Goal: Find specific page/section: Find specific page/section

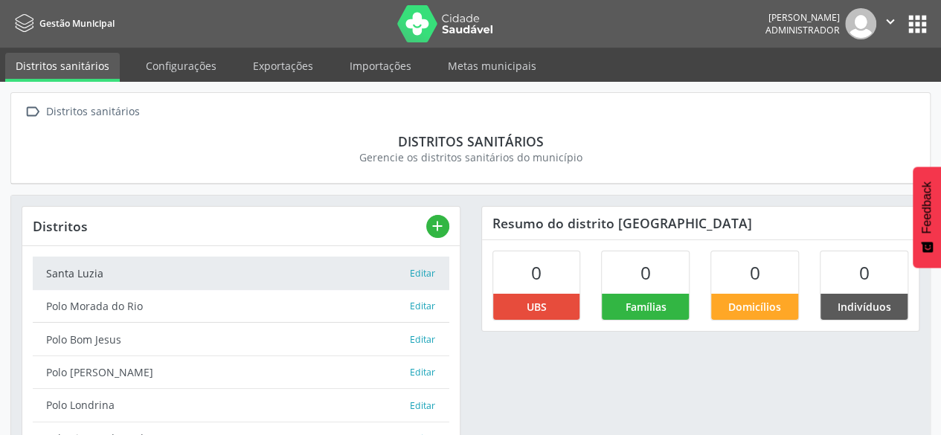
click at [921, 25] on button "apps" at bounding box center [918, 24] width 26 height 26
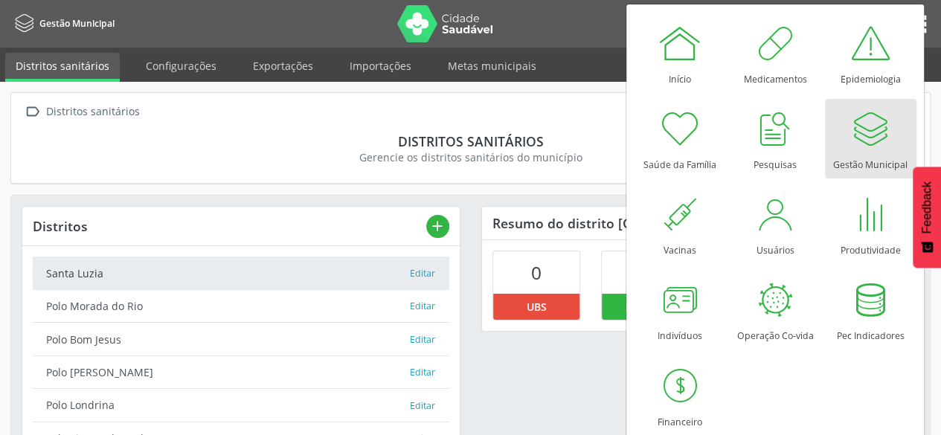
click at [875, 132] on div at bounding box center [870, 128] width 45 height 45
click at [265, 75] on link "Exportações" at bounding box center [283, 66] width 81 height 26
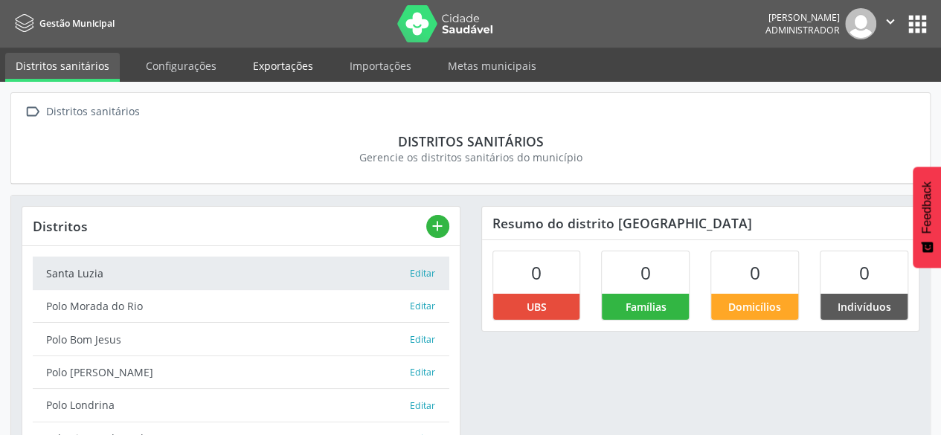
click at [266, 66] on link "Exportações" at bounding box center [283, 66] width 81 height 26
